Goal: Task Accomplishment & Management: Complete application form

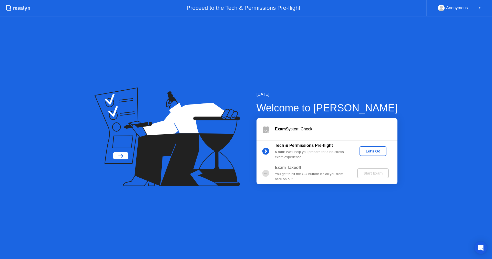
click at [221, 226] on div "[DATE] Welcome to [PERSON_NAME] Exam System Check Tech & Permissions Pre-flight…" at bounding box center [246, 137] width 492 height 242
click at [273, 127] on div at bounding box center [265, 129] width 18 height 10
click at [298, 131] on div "Exam System Check" at bounding box center [336, 129] width 122 height 6
click at [133, 80] on div "[DATE] Welcome to [PERSON_NAME] Exam System Check Tech & Permissions Pre-flight…" at bounding box center [246, 137] width 492 height 242
click at [354, 233] on div "[DATE] Welcome to [PERSON_NAME] Exam System Check Tech & Permissions Pre-flight…" at bounding box center [246, 137] width 492 height 242
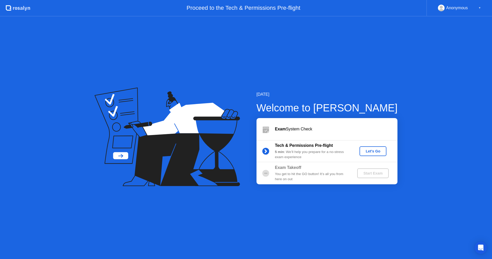
click at [373, 152] on div "Let's Go" at bounding box center [373, 151] width 23 height 4
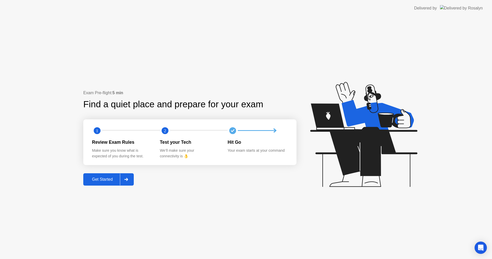
click at [99, 178] on div "Get Started" at bounding box center [102, 179] width 35 height 5
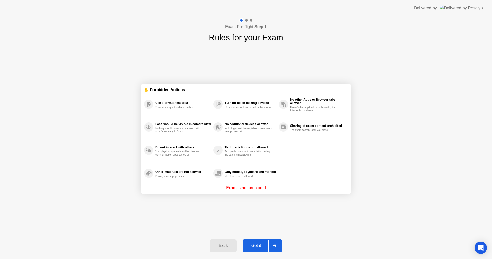
click at [261, 244] on div "Got it" at bounding box center [256, 245] width 24 height 5
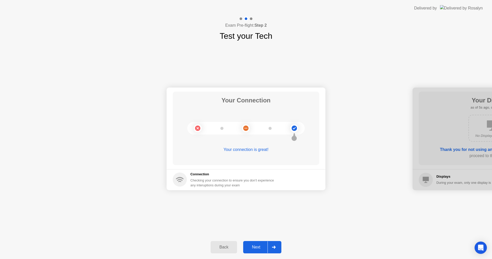
click at [255, 245] on div "Next" at bounding box center [256, 246] width 23 height 5
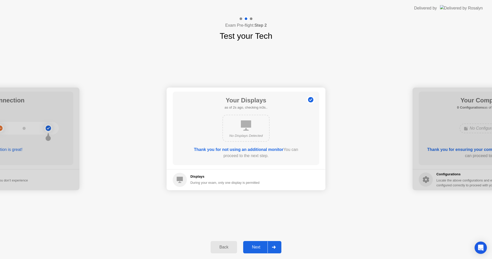
click at [255, 245] on div "Next" at bounding box center [256, 246] width 23 height 5
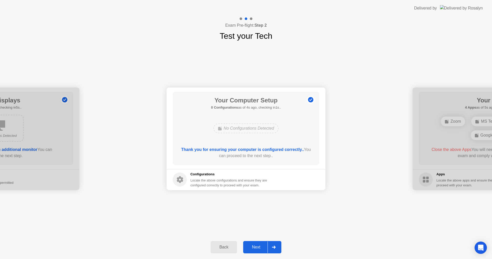
click at [255, 246] on div "Next" at bounding box center [256, 246] width 23 height 5
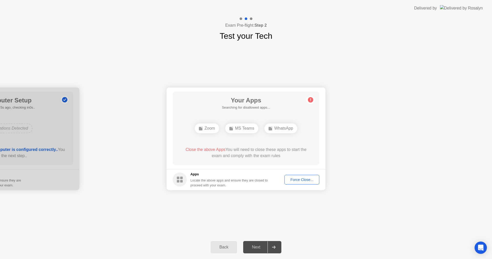
click at [245, 130] on div "MS Teams" at bounding box center [241, 128] width 33 height 10
click at [254, 215] on div "Your Connection Your connection is great! Connection Checking your connection t…" at bounding box center [246, 138] width 492 height 193
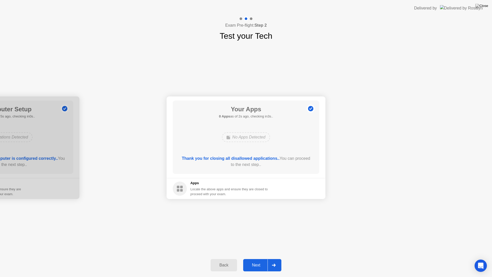
click at [263, 258] on div "Next" at bounding box center [256, 265] width 23 height 5
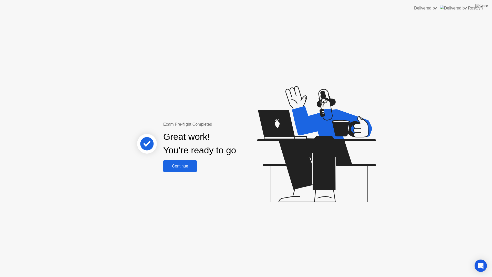
click at [180, 168] on div "Continue" at bounding box center [180, 166] width 30 height 5
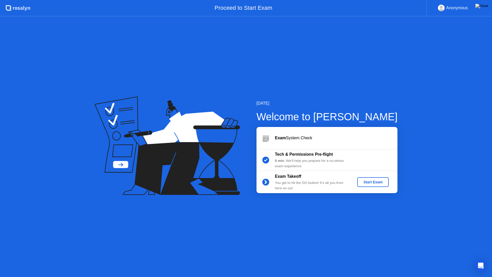
click at [381, 182] on div "Start Exam" at bounding box center [372, 182] width 27 height 4
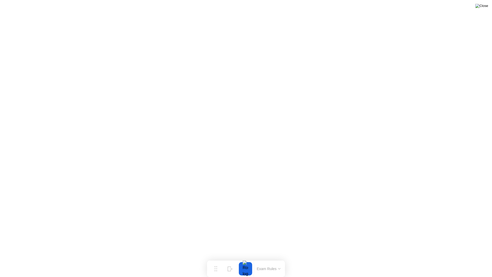
click at [485, 5] on img at bounding box center [481, 6] width 13 height 4
click at [447, 258] on div "End Proctoring Session" at bounding box center [449, 262] width 57 height 5
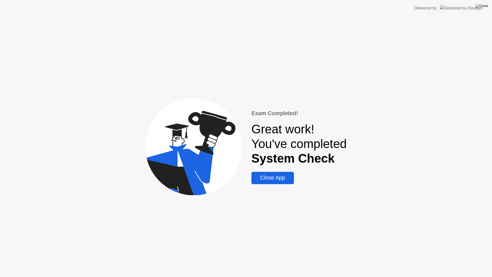
click at [272, 179] on div "Close App" at bounding box center [272, 177] width 39 height 6
